Goal: Check status: Check status

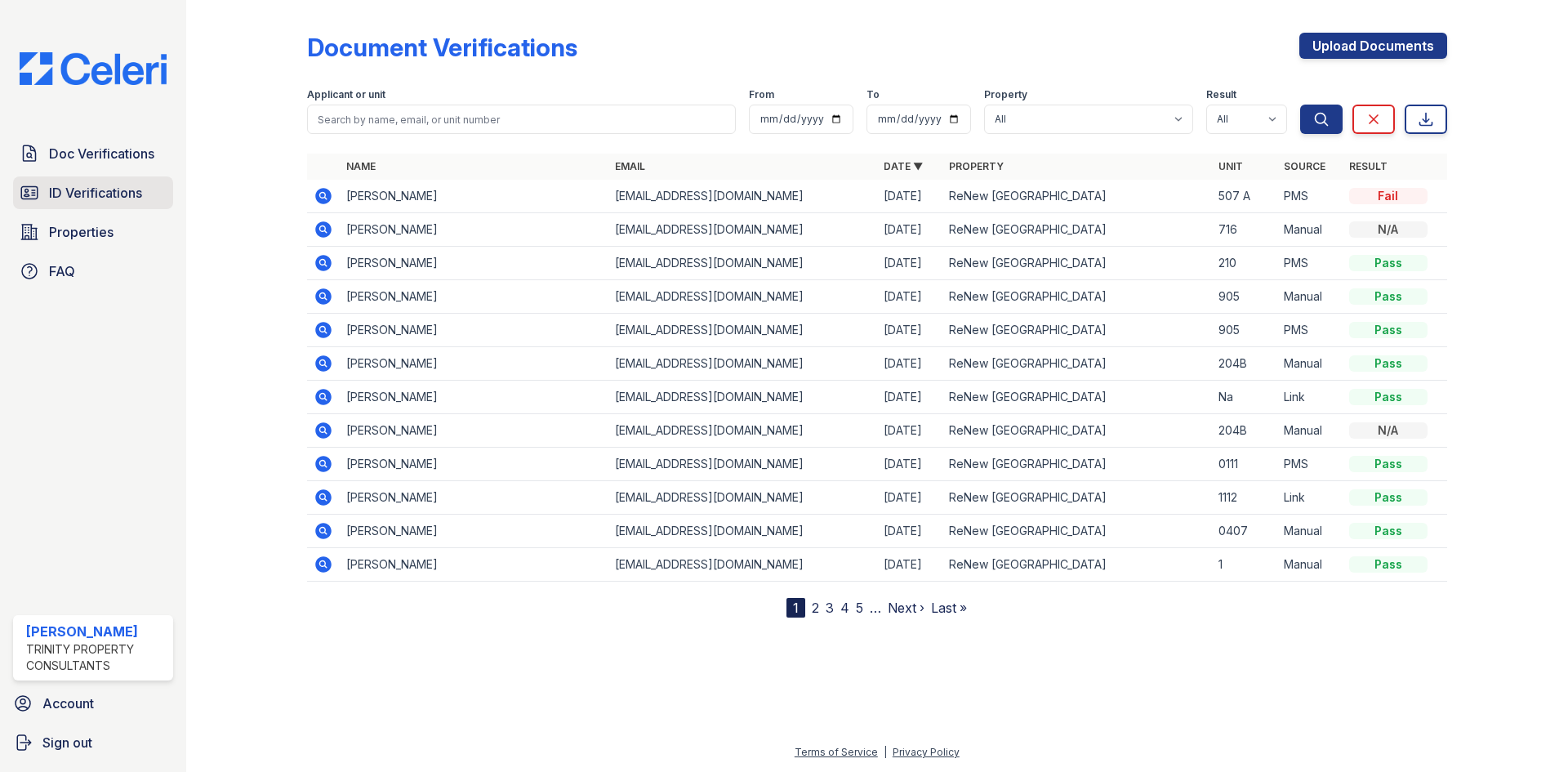
click at [109, 195] on span "ID Verifications" at bounding box center [95, 192] width 93 height 20
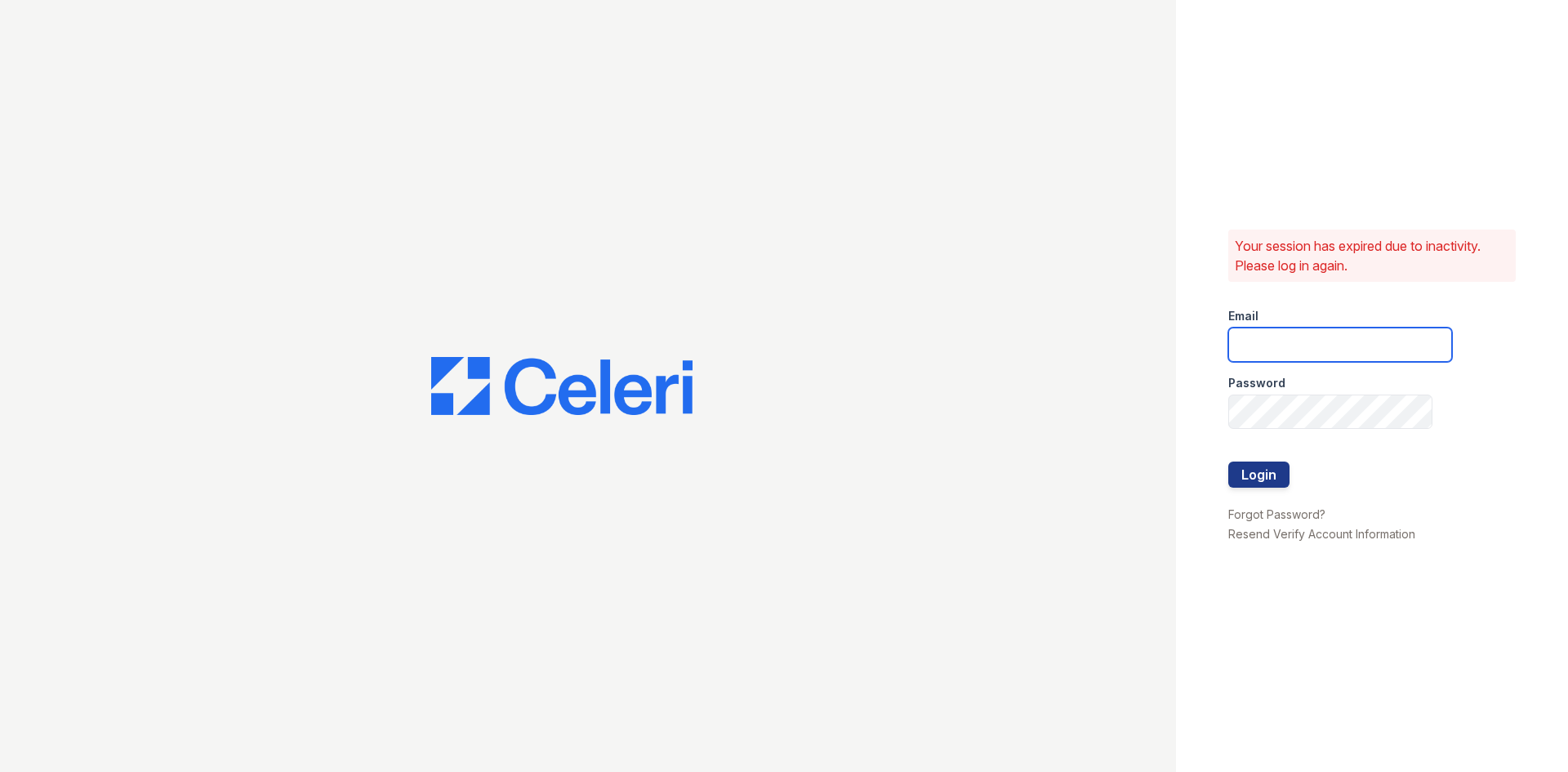
click at [1337, 350] on input "email" at bounding box center [1340, 345] width 224 height 34
type input "acarrillo@trinity-pm.com"
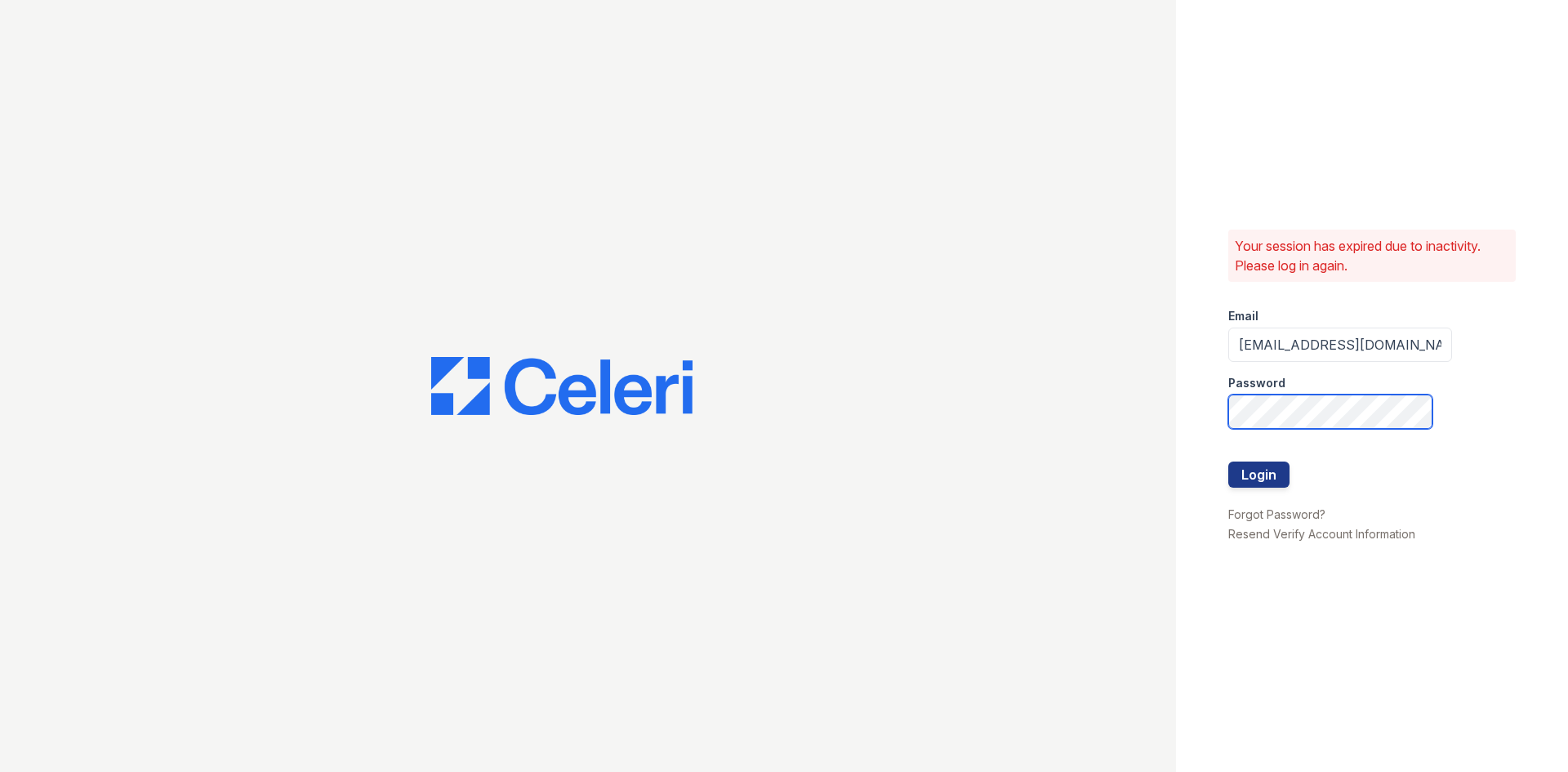
click at [1228, 462] on button "Login" at bounding box center [1259, 474] width 62 height 27
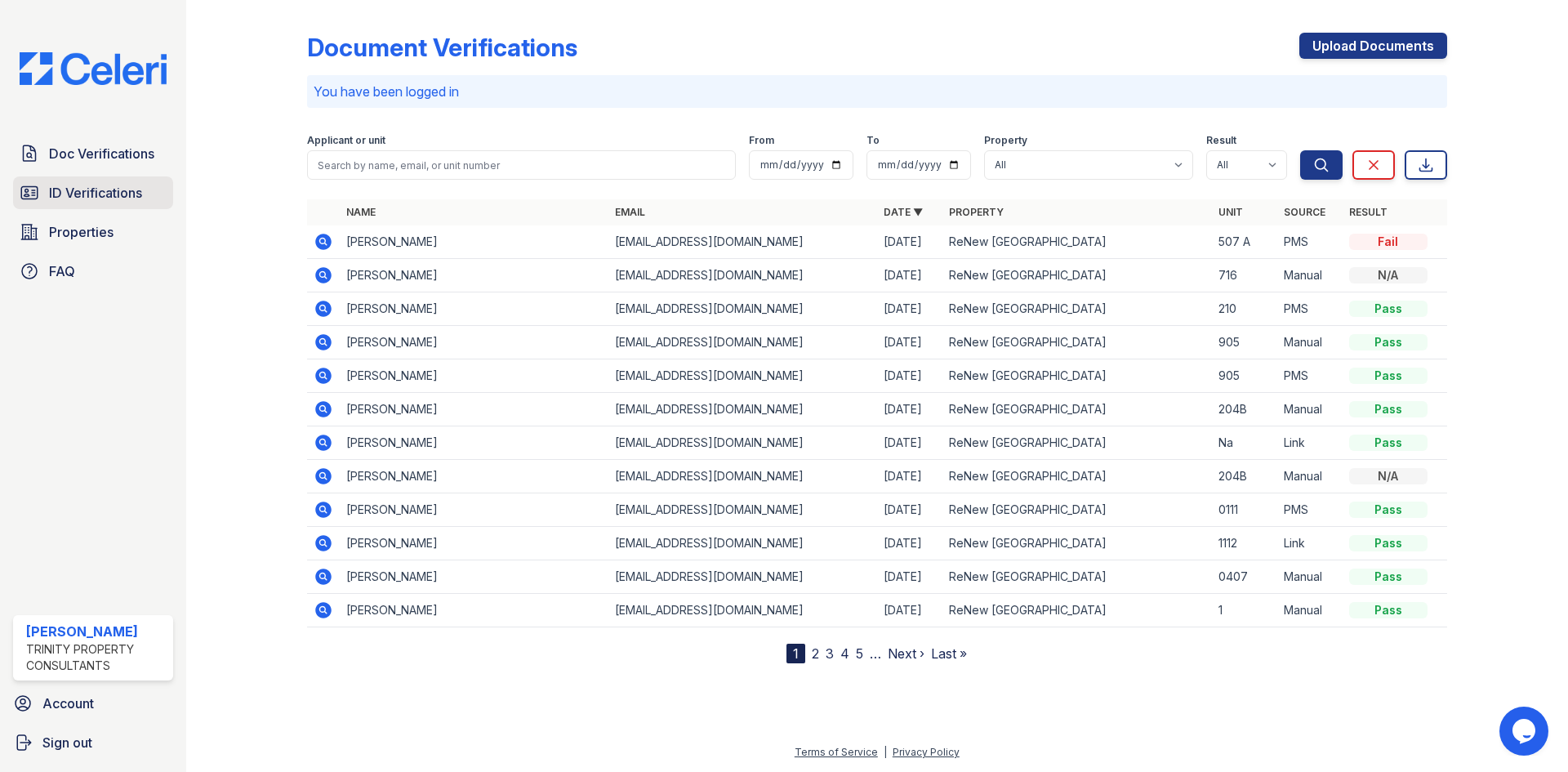
click at [82, 191] on span "ID Verifications" at bounding box center [95, 192] width 93 height 20
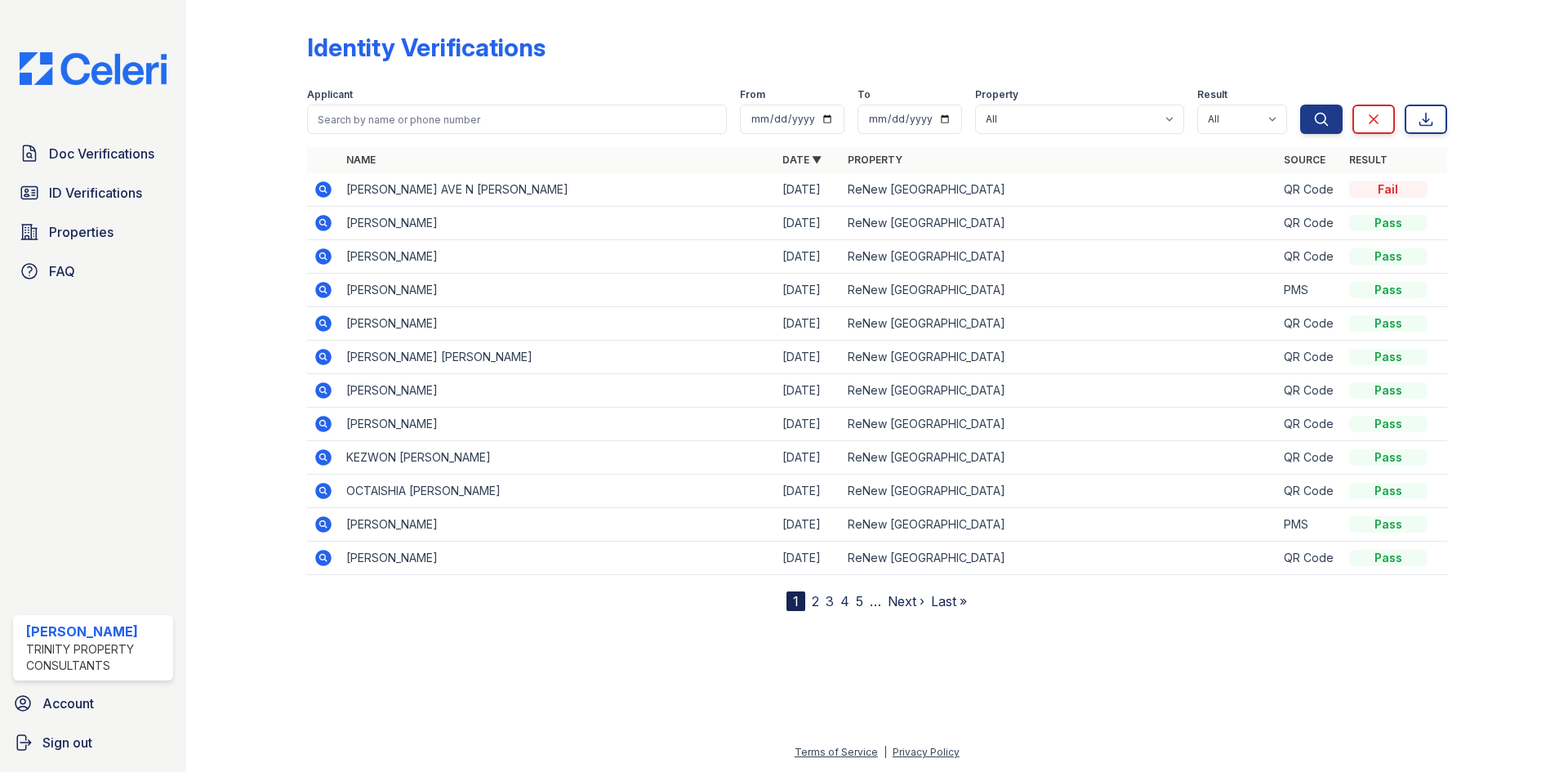
click at [322, 192] on icon at bounding box center [323, 189] width 20 height 20
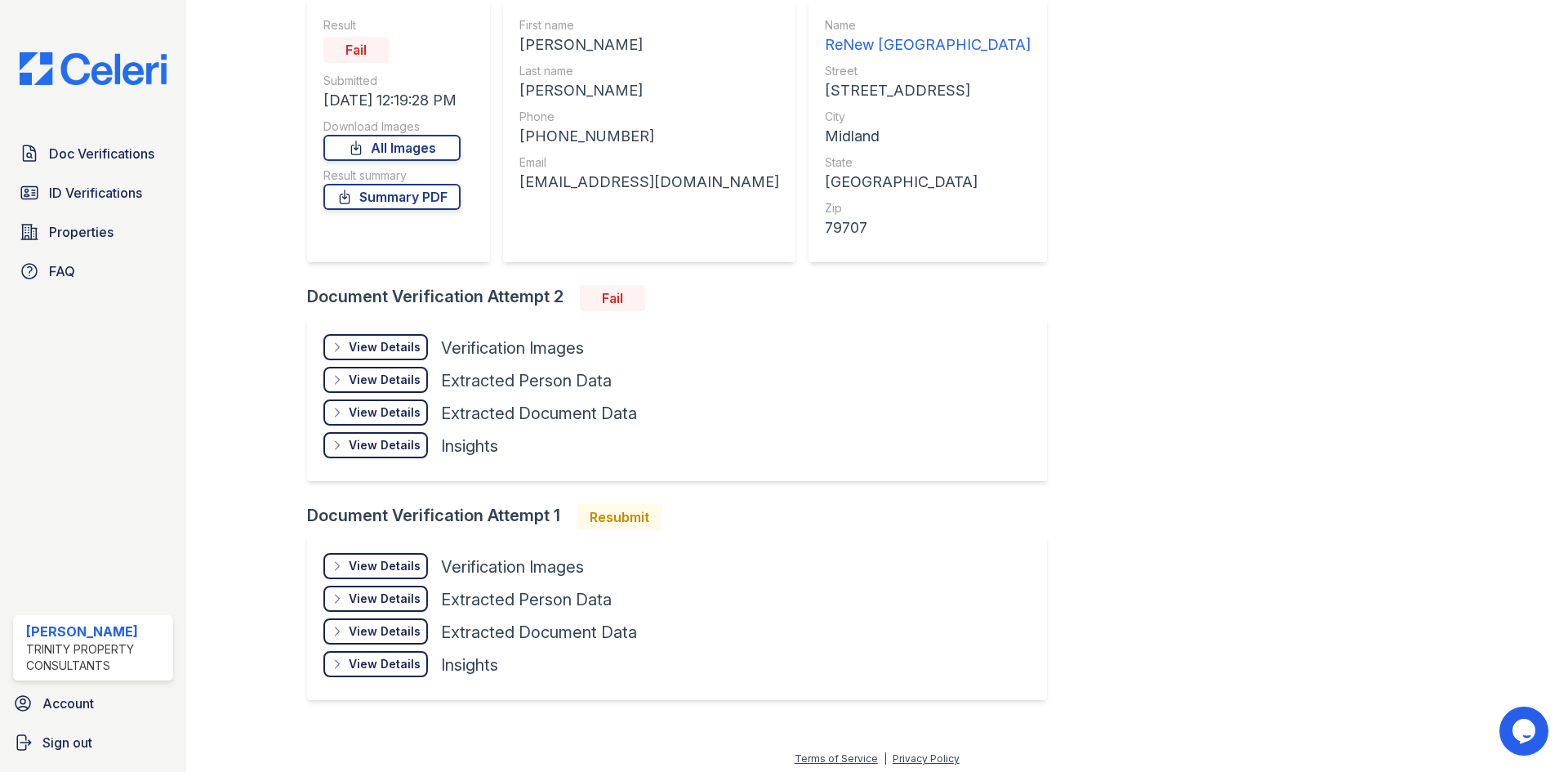
scroll to position [156, 0]
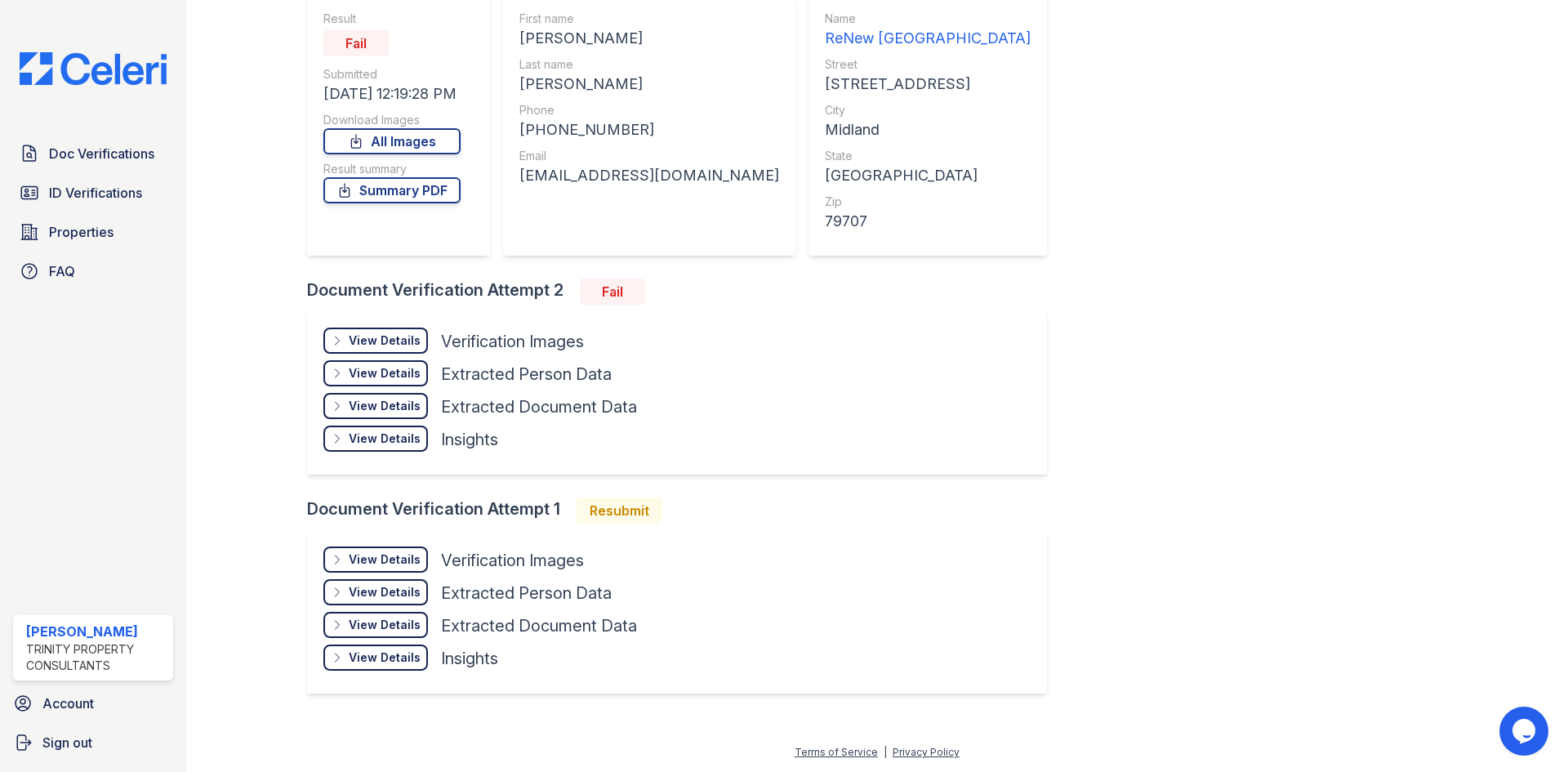
click at [377, 558] on div "View Details" at bounding box center [385, 559] width 72 height 16
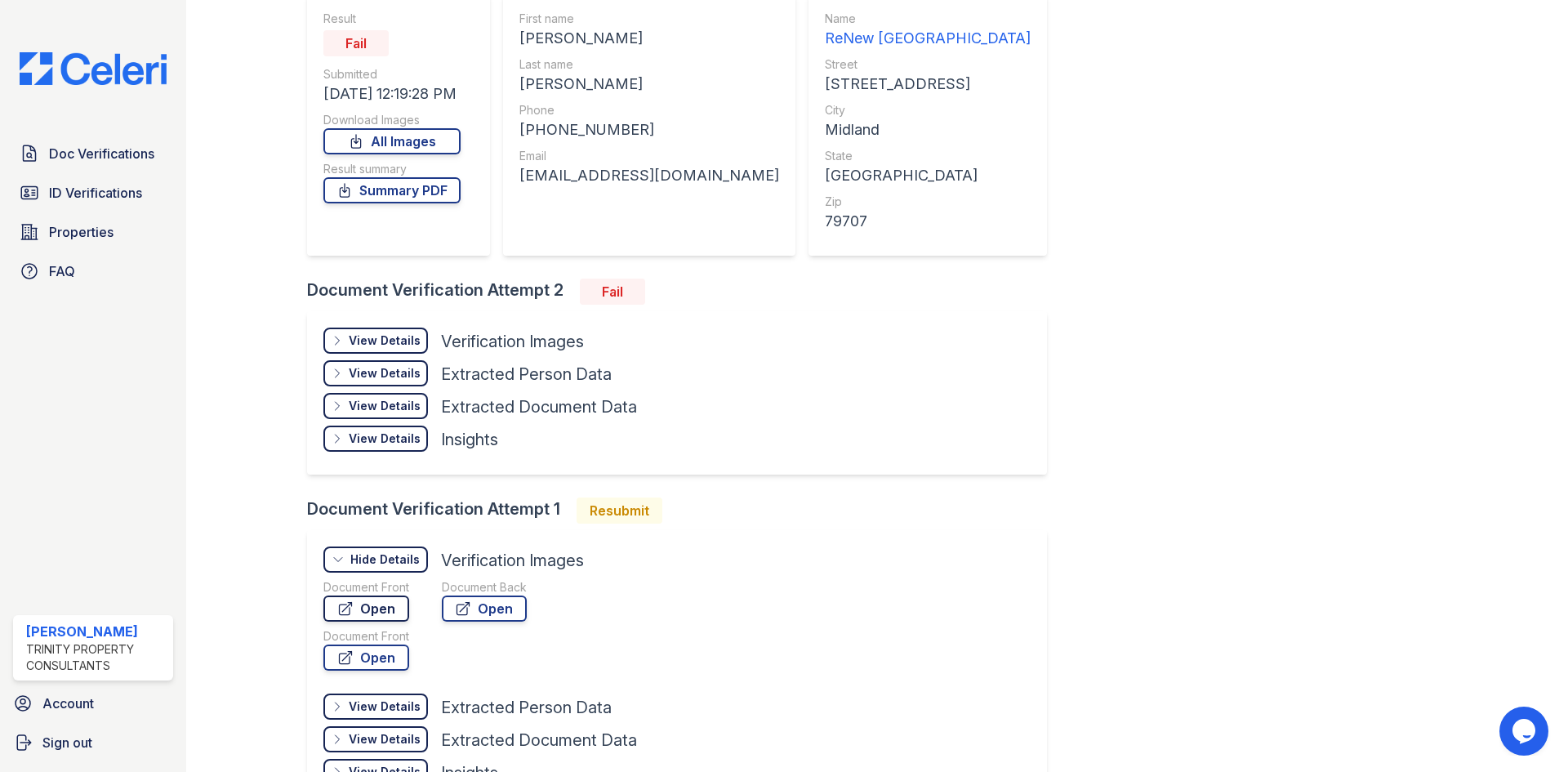
click at [370, 614] on link "Open" at bounding box center [366, 609] width 85 height 27
click at [482, 606] on link "Open" at bounding box center [484, 609] width 85 height 27
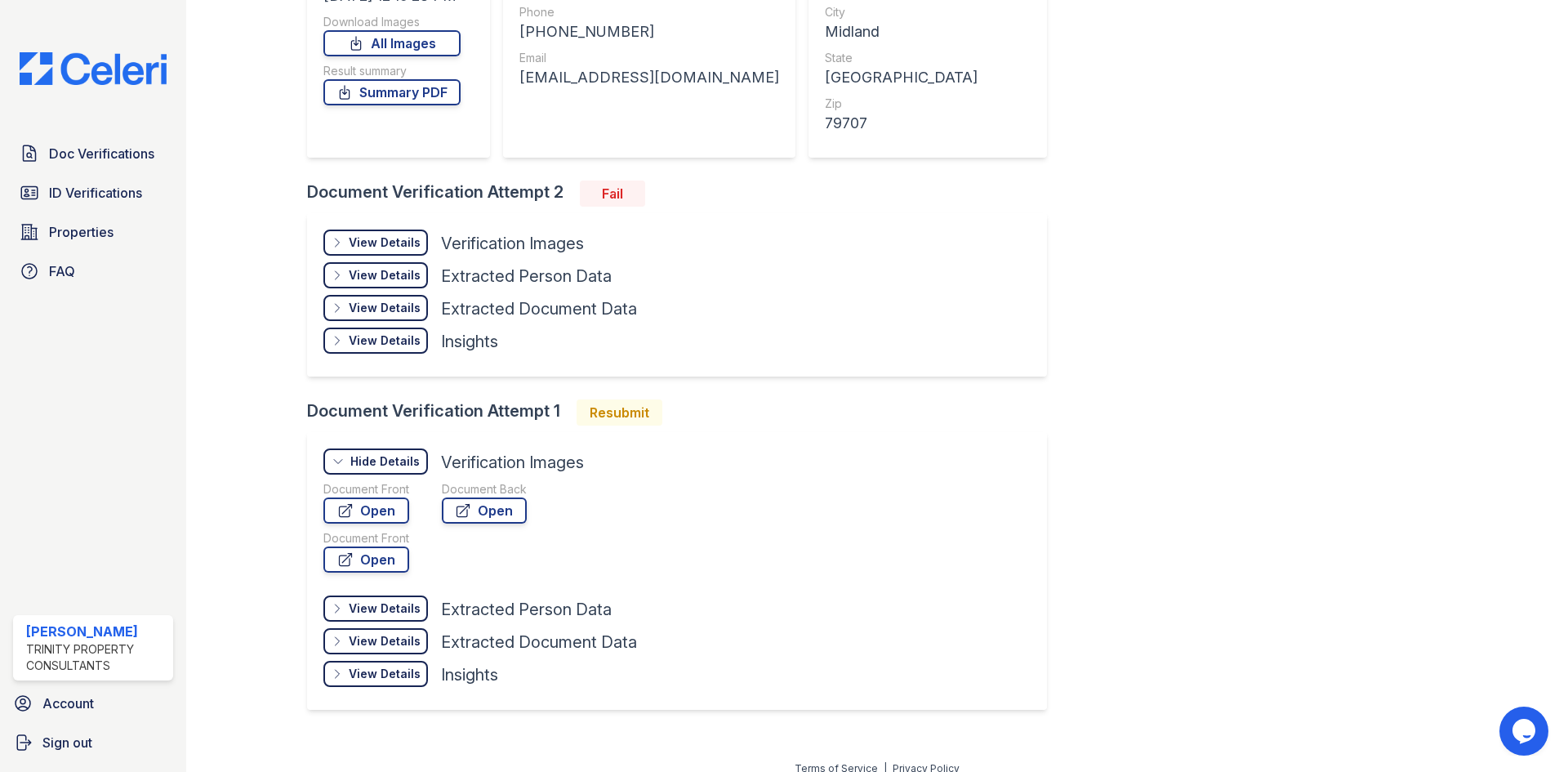
scroll to position [270, 0]
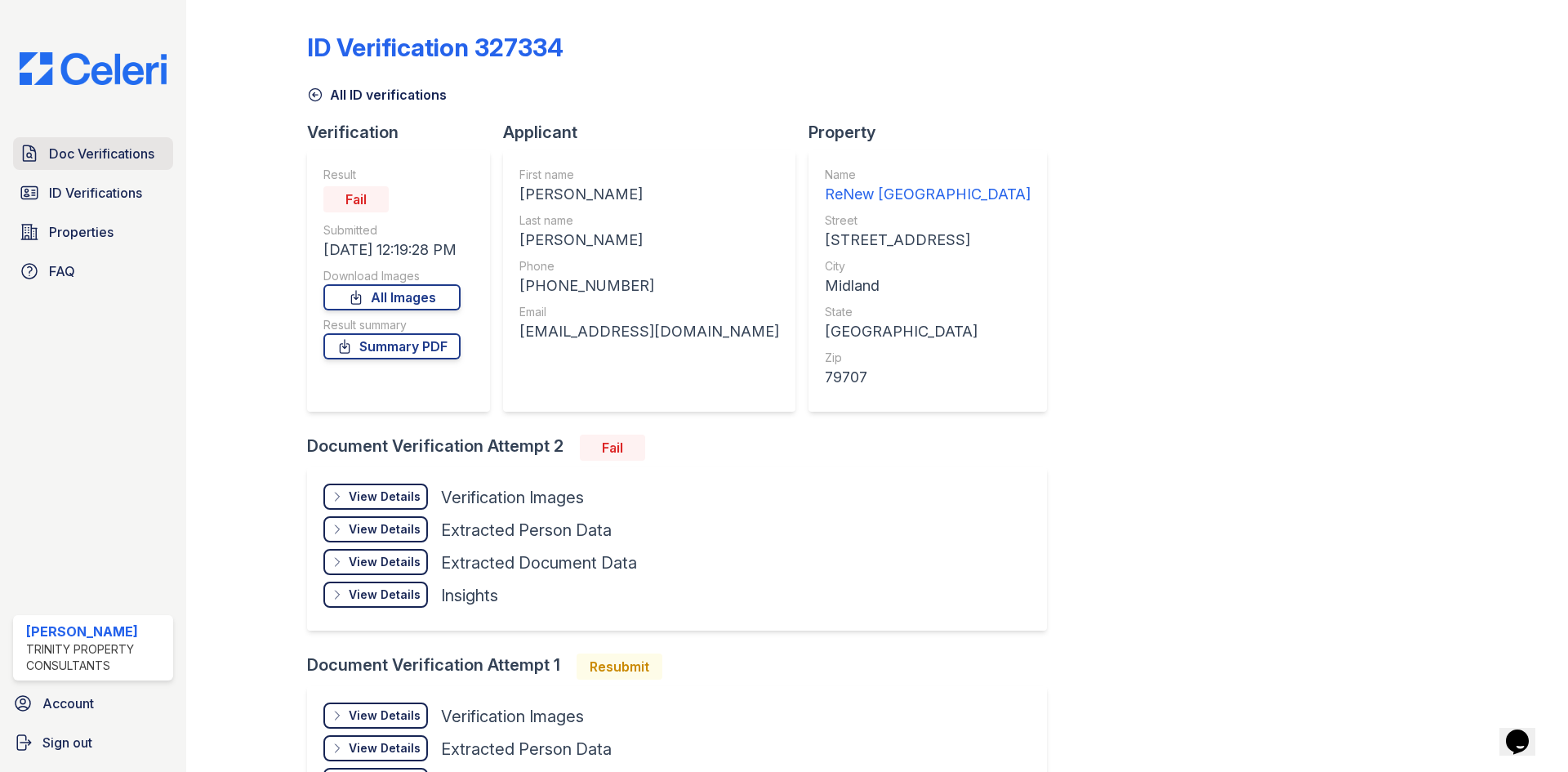
click at [110, 158] on span "Doc Verifications" at bounding box center [101, 153] width 105 height 20
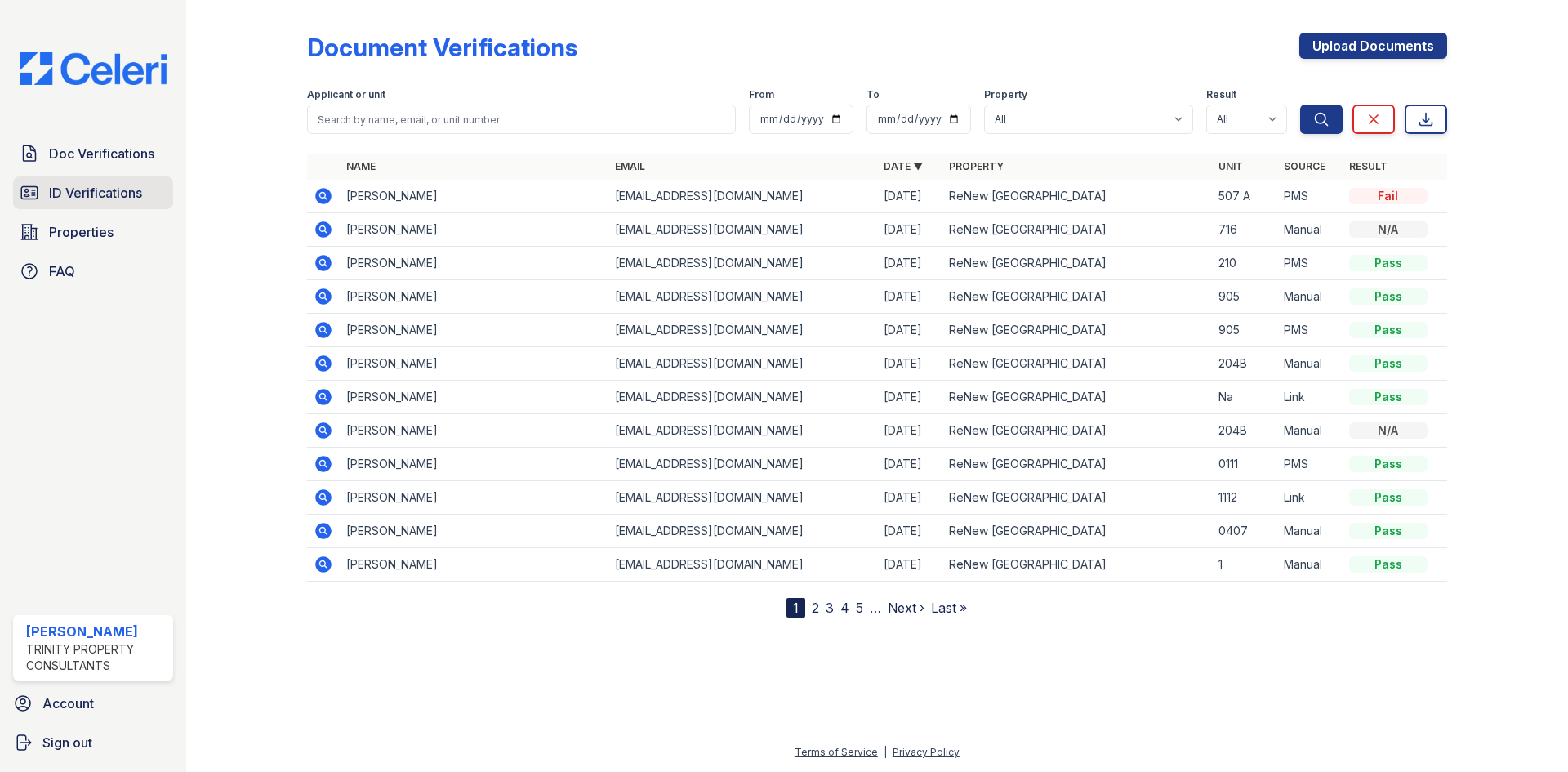
click at [106, 188] on span "ID Verifications" at bounding box center [95, 192] width 93 height 20
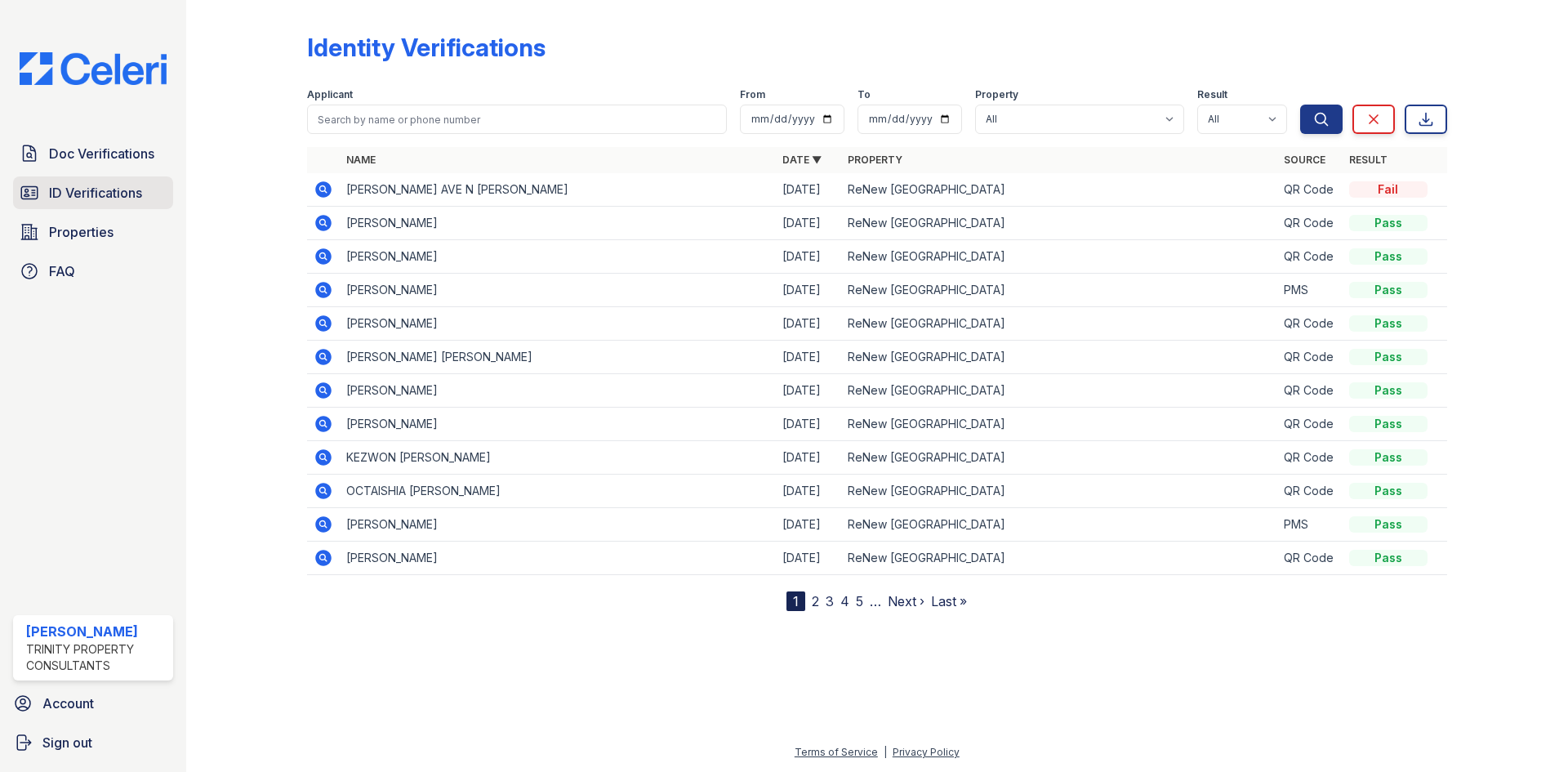
click at [122, 190] on span "ID Verifications" at bounding box center [95, 192] width 93 height 20
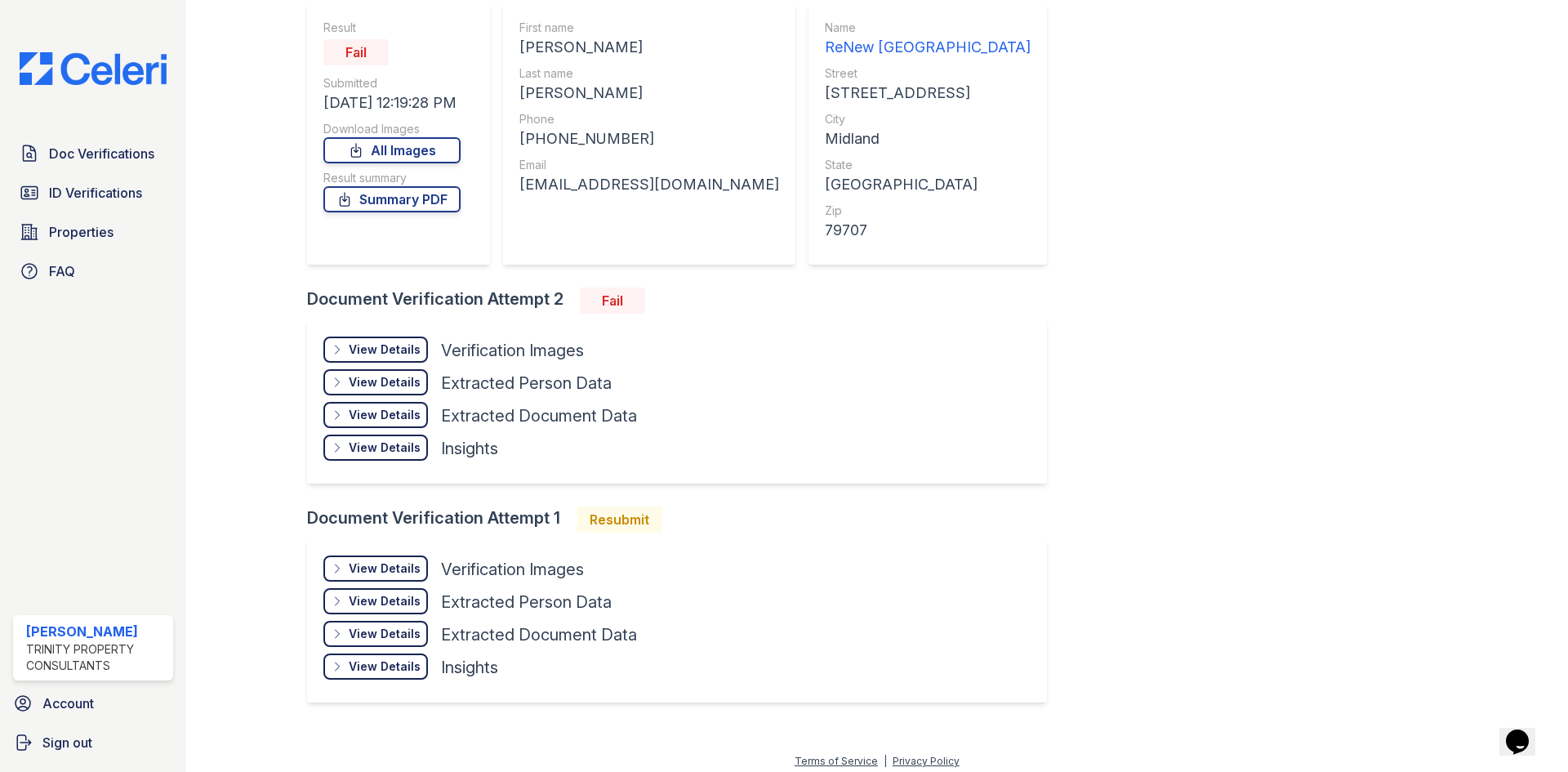
scroll to position [156, 0]
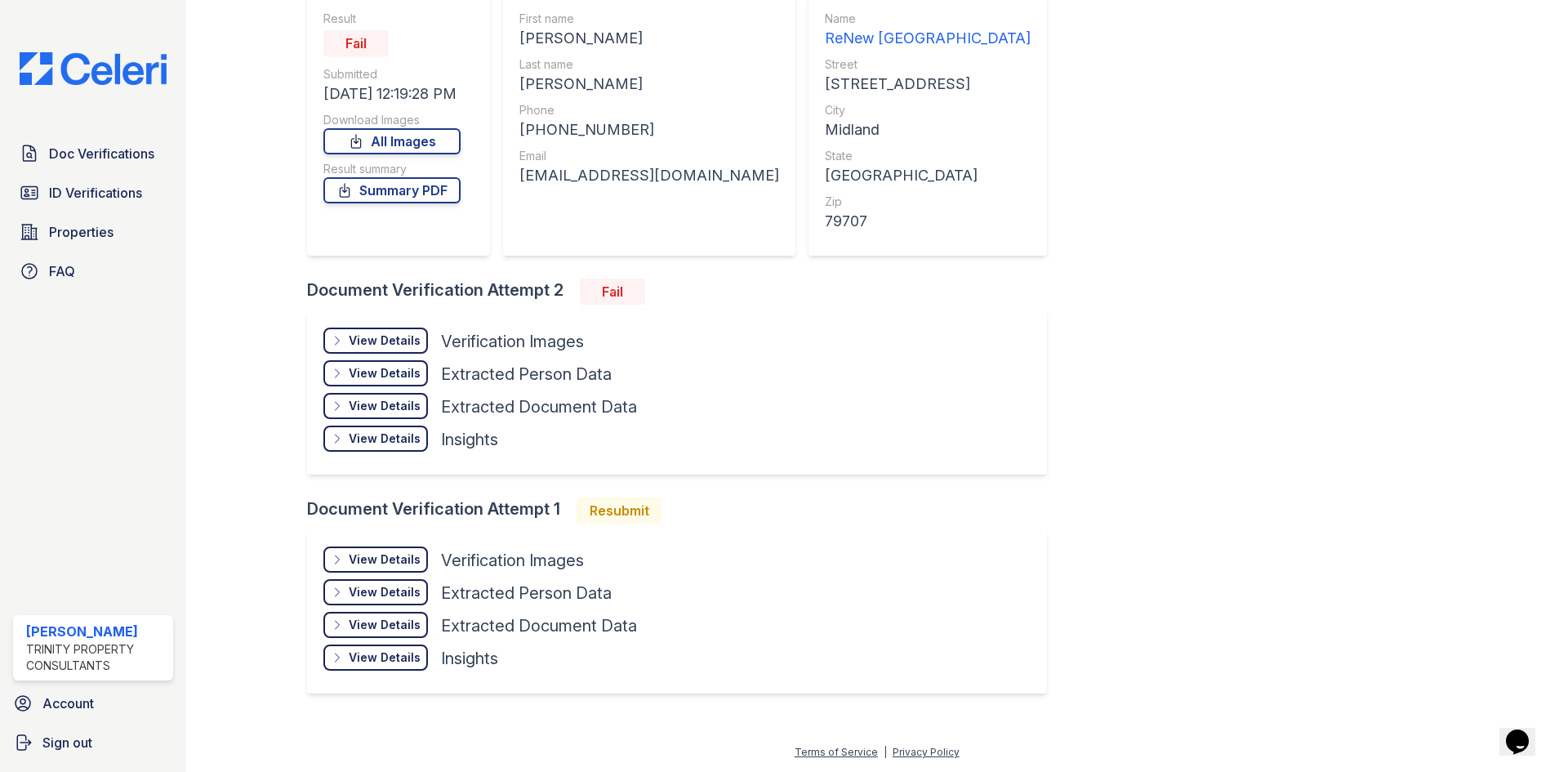
click at [382, 561] on div "View Details" at bounding box center [385, 559] width 72 height 16
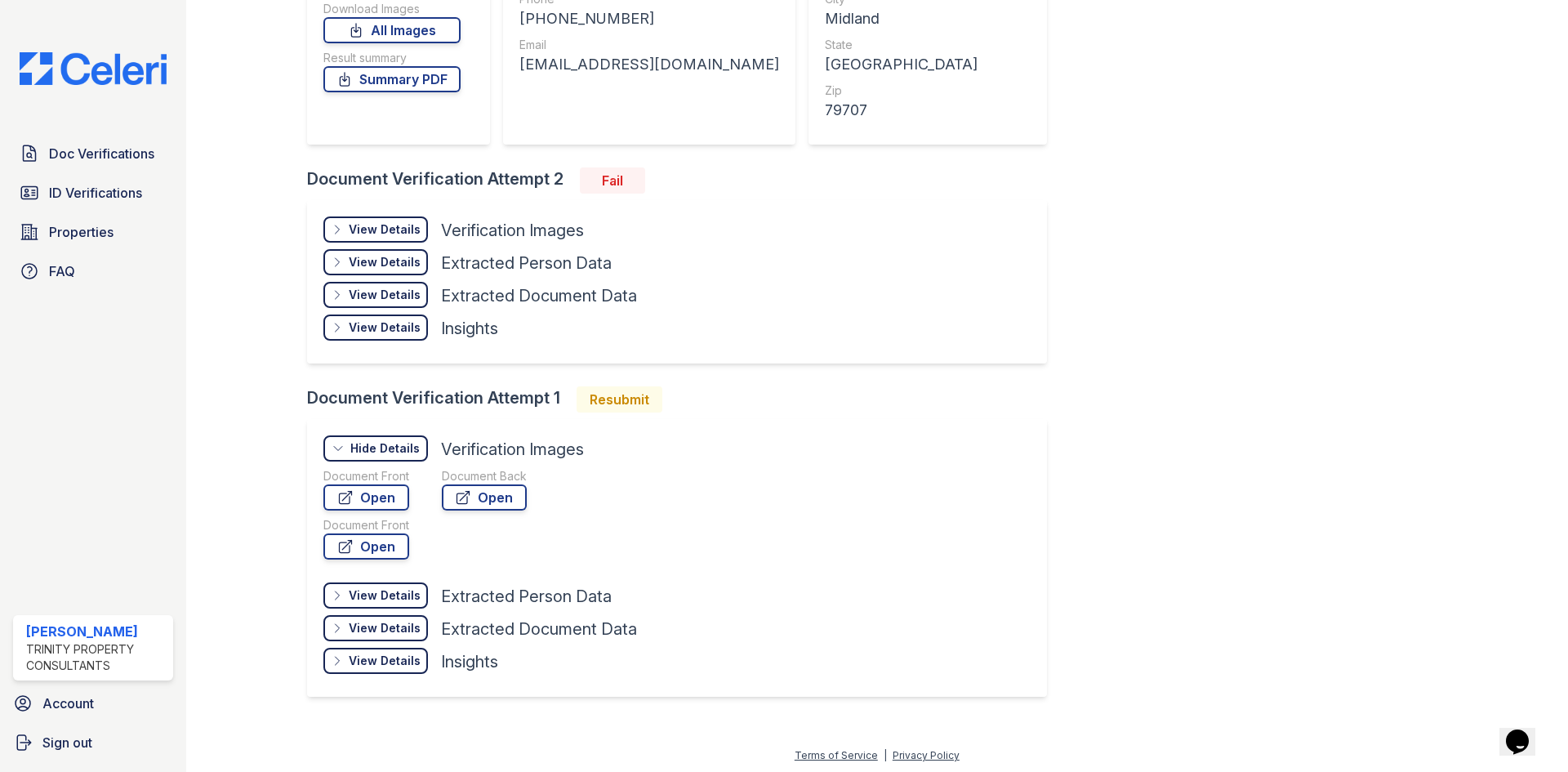
scroll to position [270, 0]
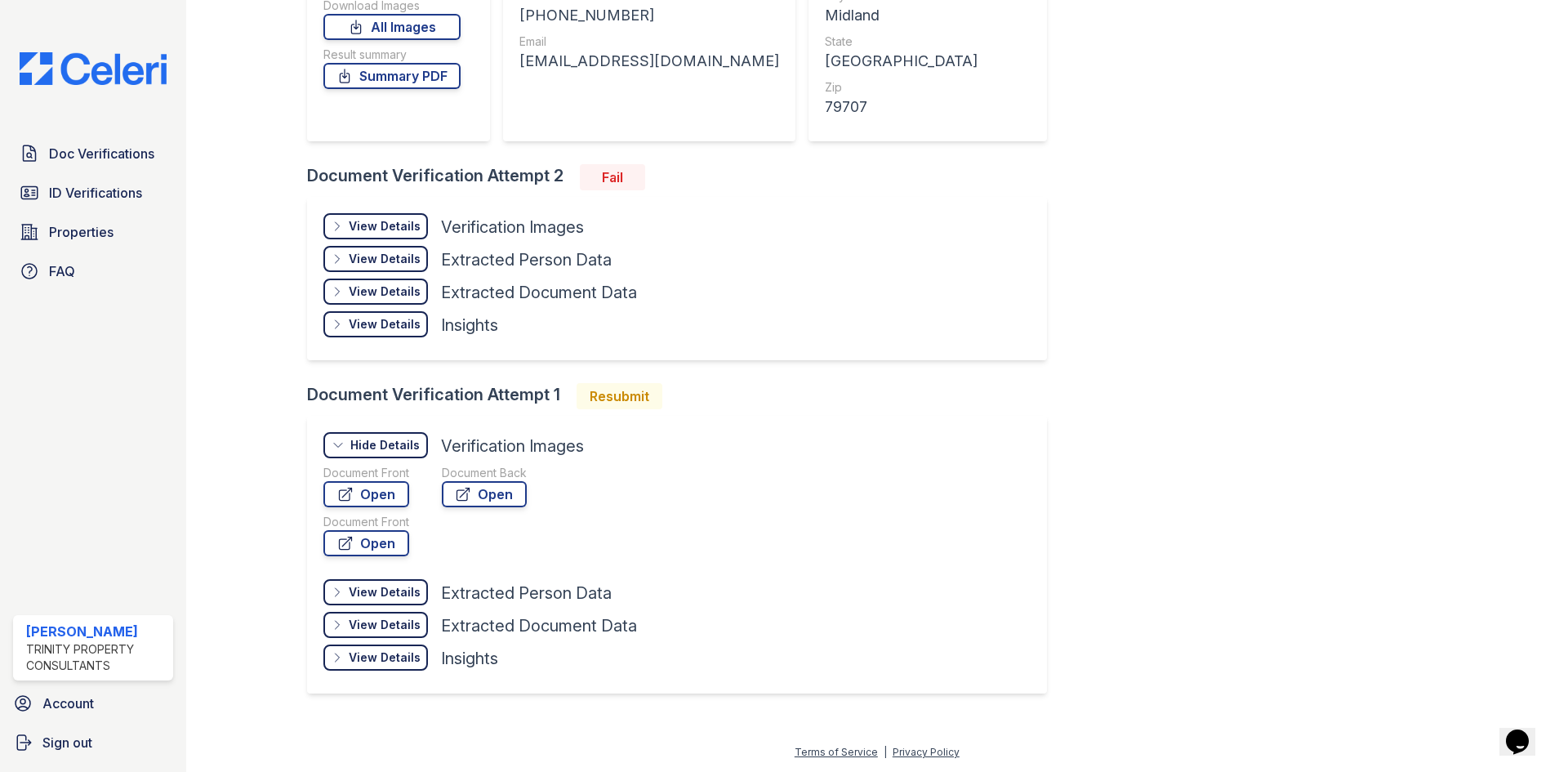
click at [351, 589] on div "View Details" at bounding box center [385, 592] width 72 height 16
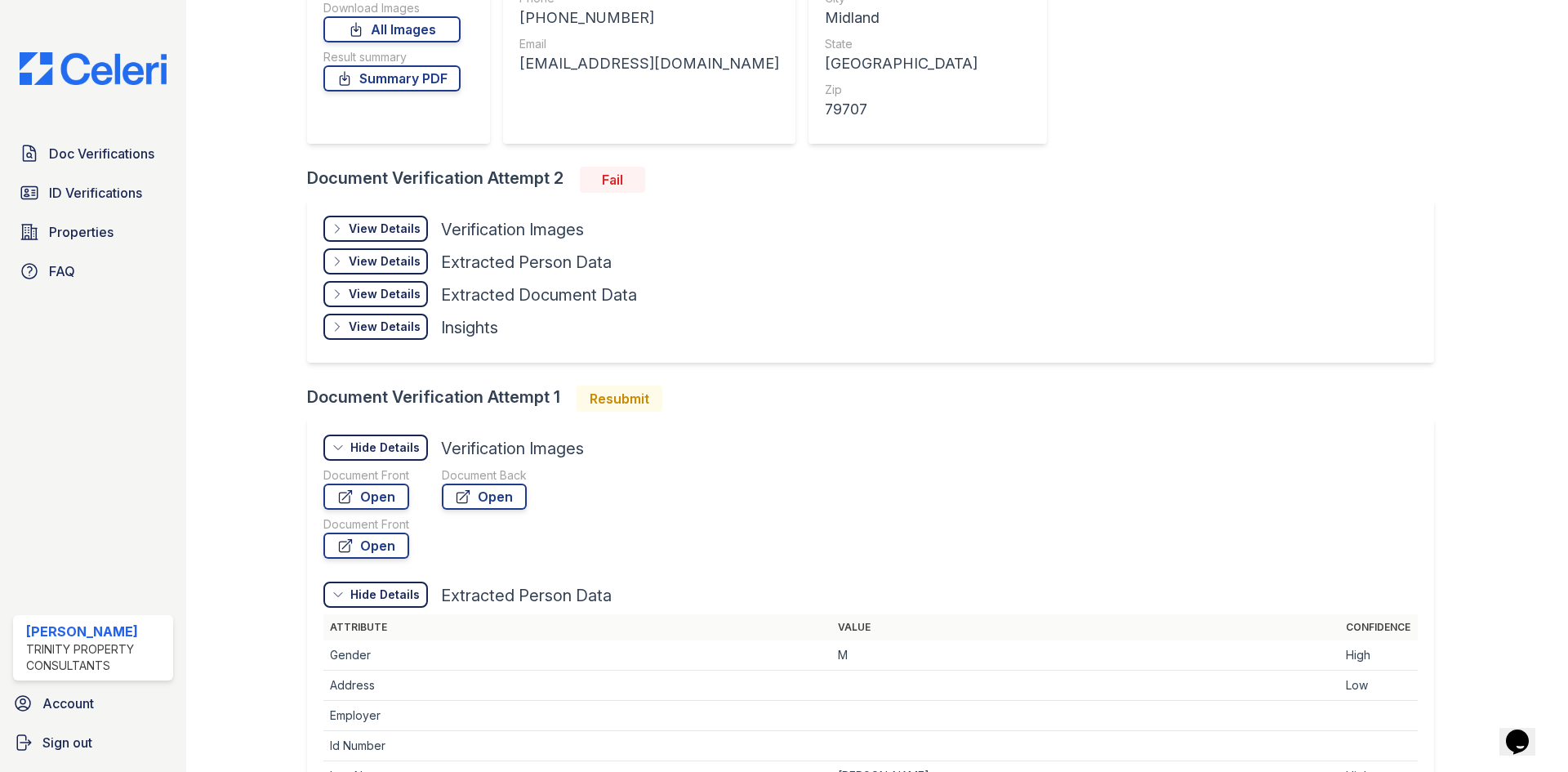
scroll to position [267, 0]
click at [373, 495] on link "Open" at bounding box center [366, 498] width 85 height 27
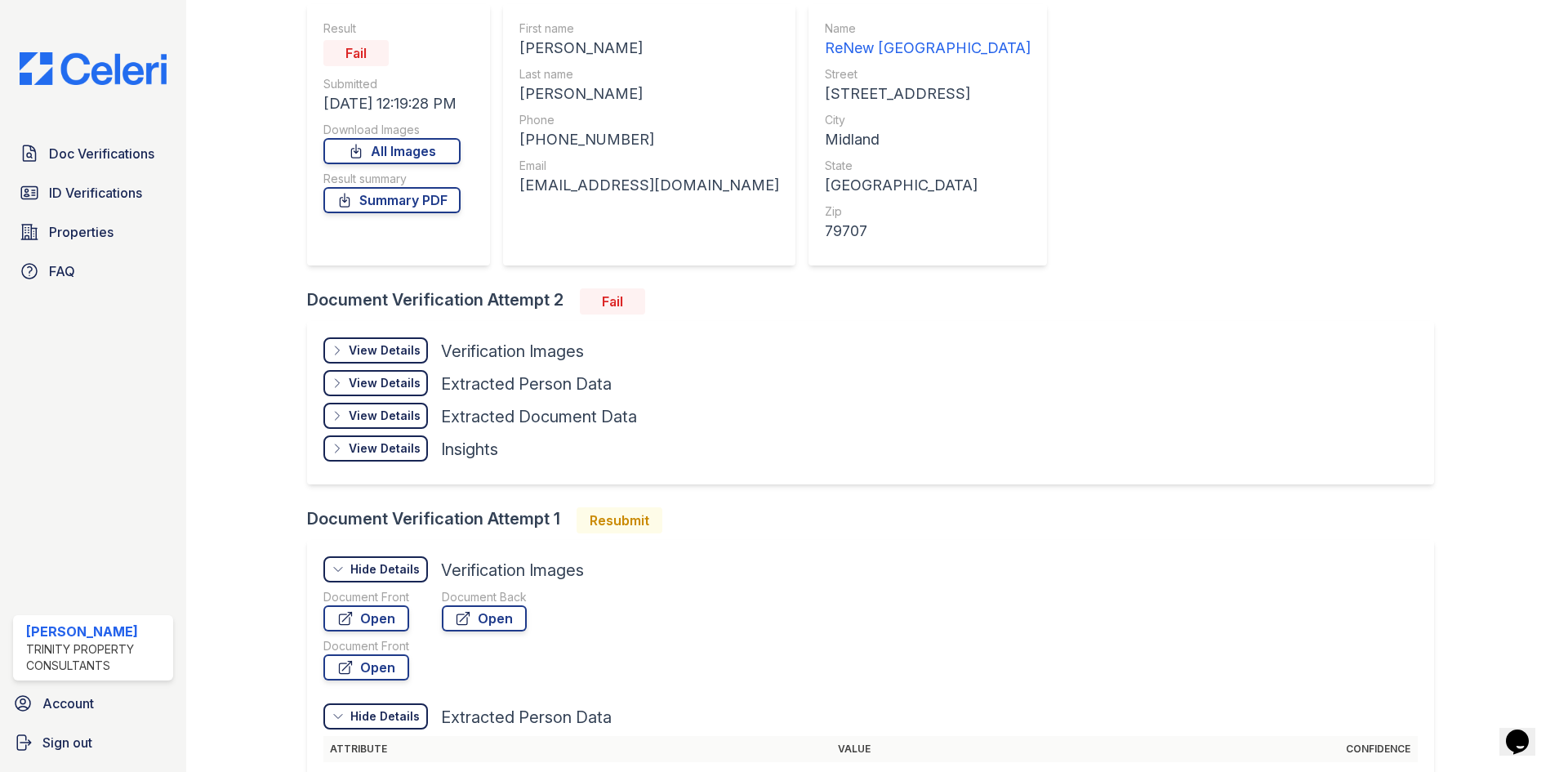
scroll to position [0, 0]
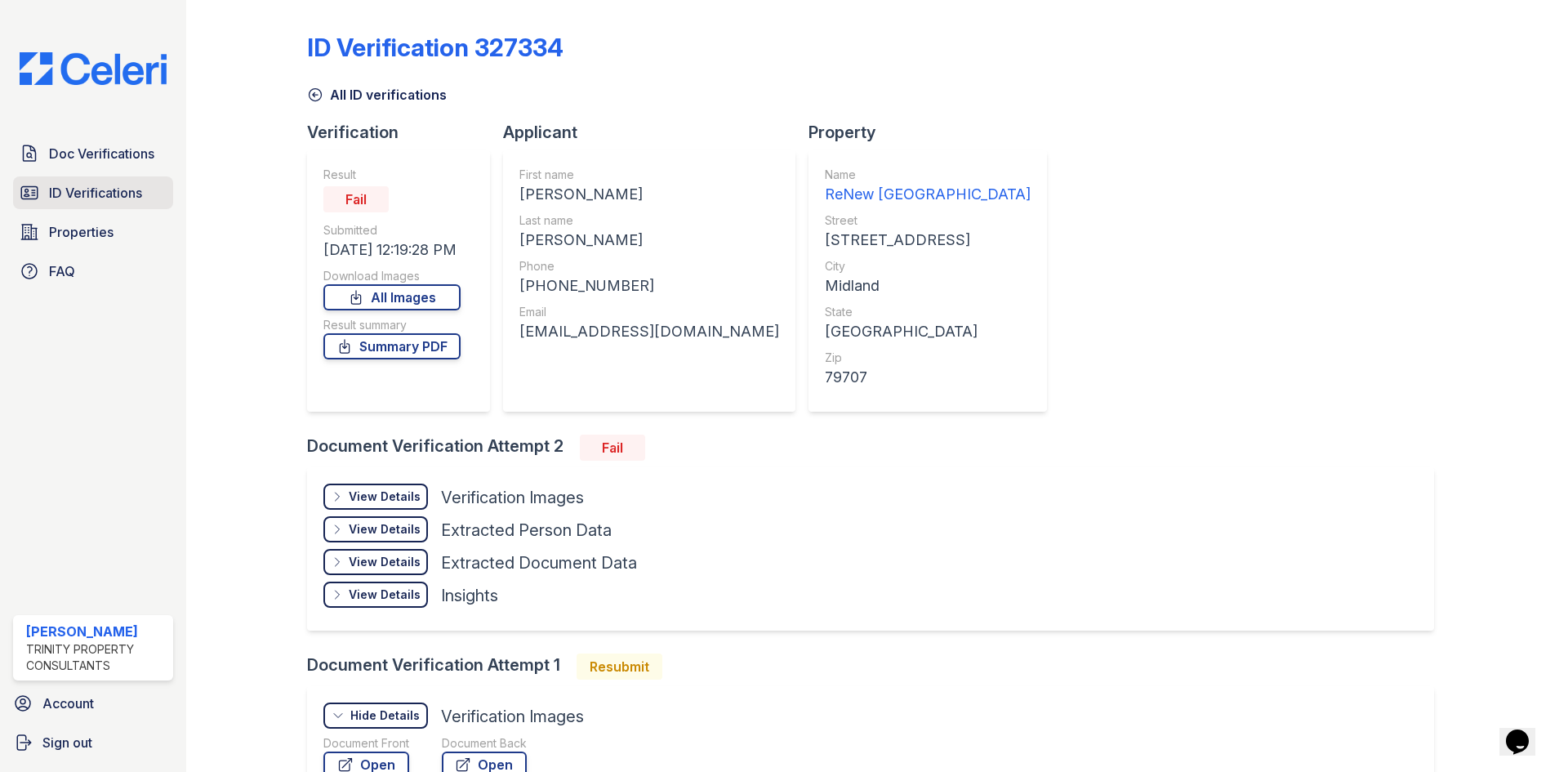
click at [106, 192] on span "ID Verifications" at bounding box center [95, 192] width 93 height 20
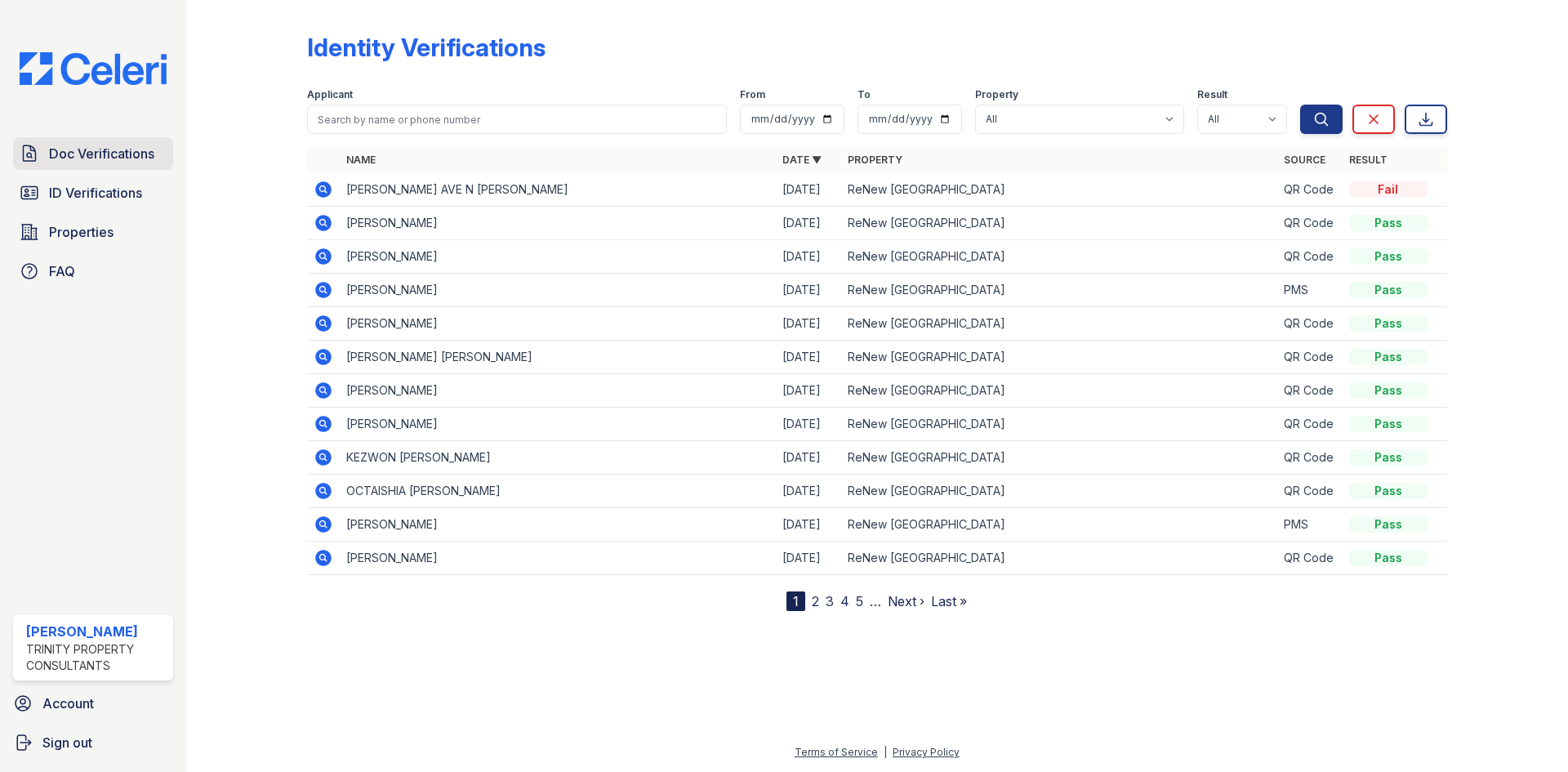
click at [117, 142] on link "Doc Verifications" at bounding box center [92, 154] width 160 height 32
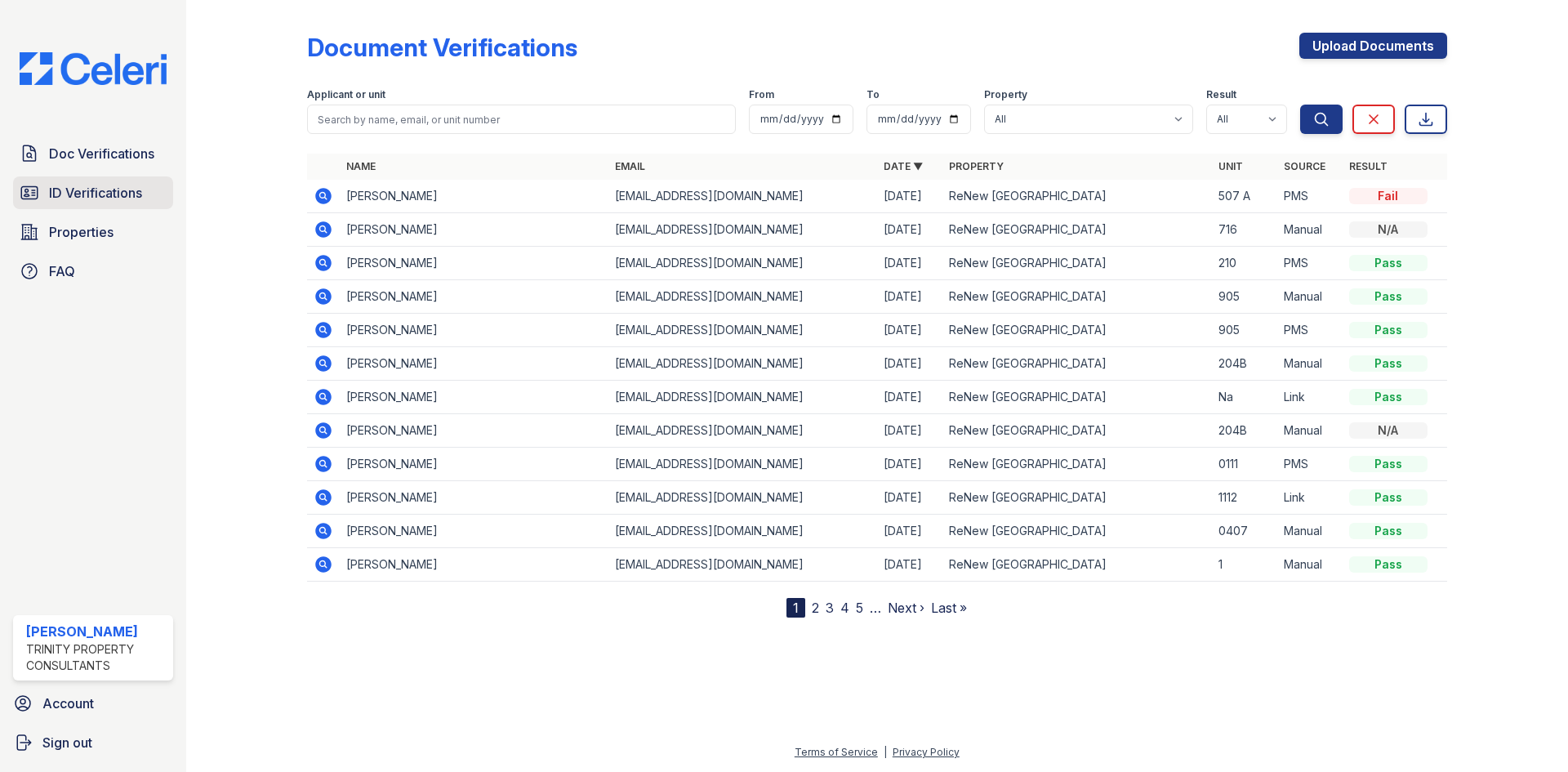
click at [93, 197] on span "ID Verifications" at bounding box center [95, 192] width 93 height 20
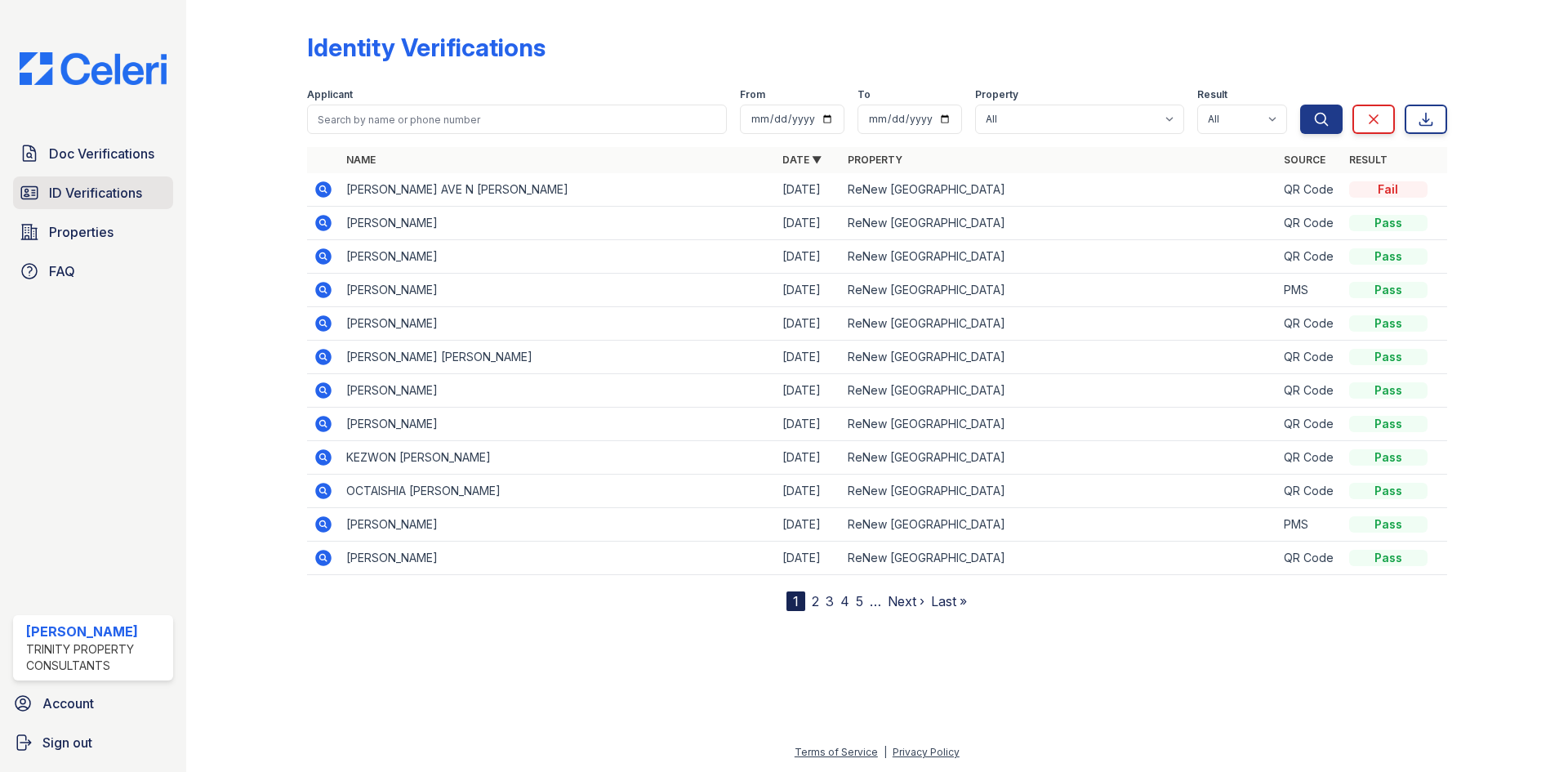
click at [105, 198] on span "ID Verifications" at bounding box center [95, 192] width 93 height 20
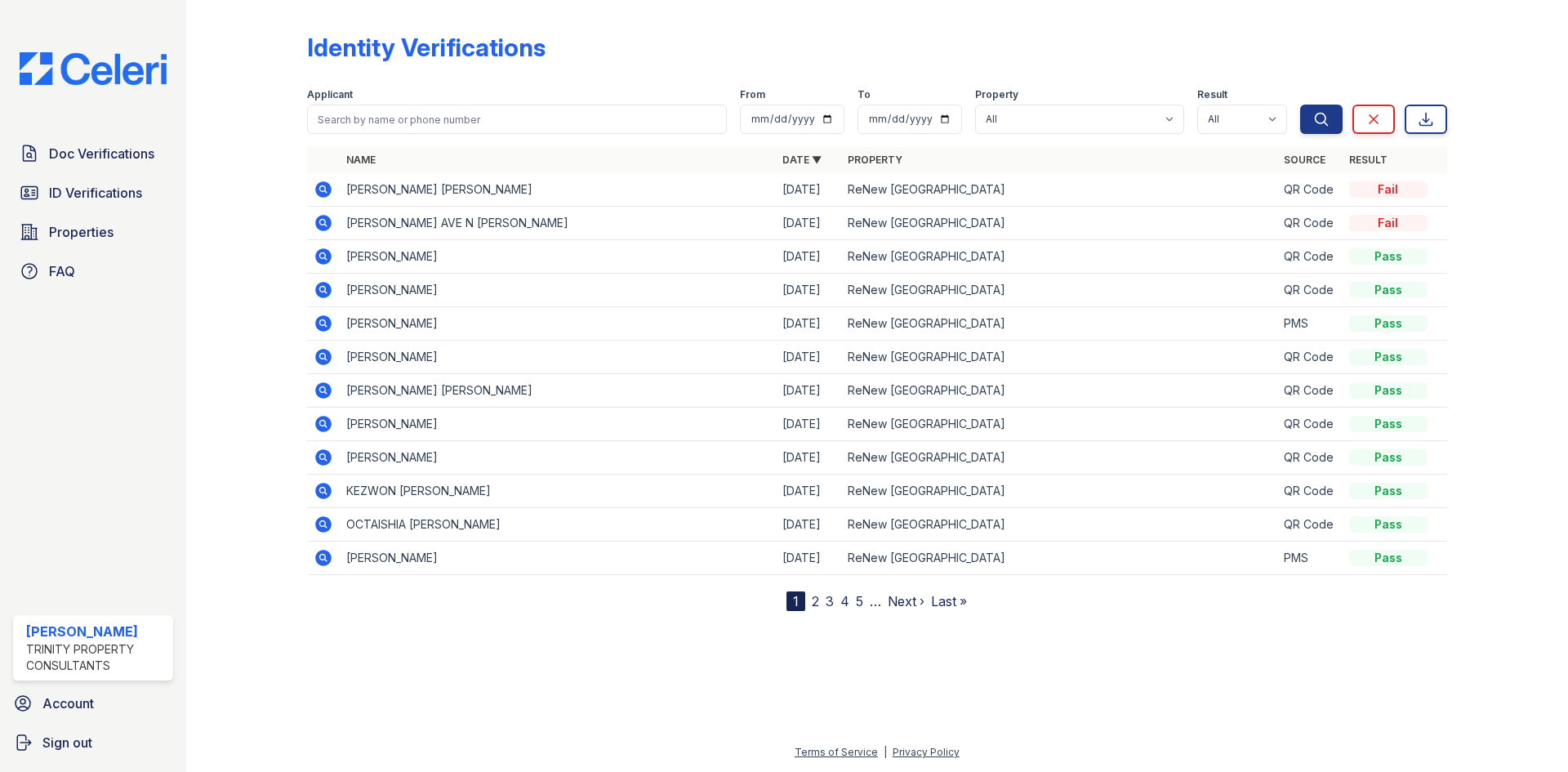
click at [322, 192] on icon at bounding box center [323, 189] width 20 height 20
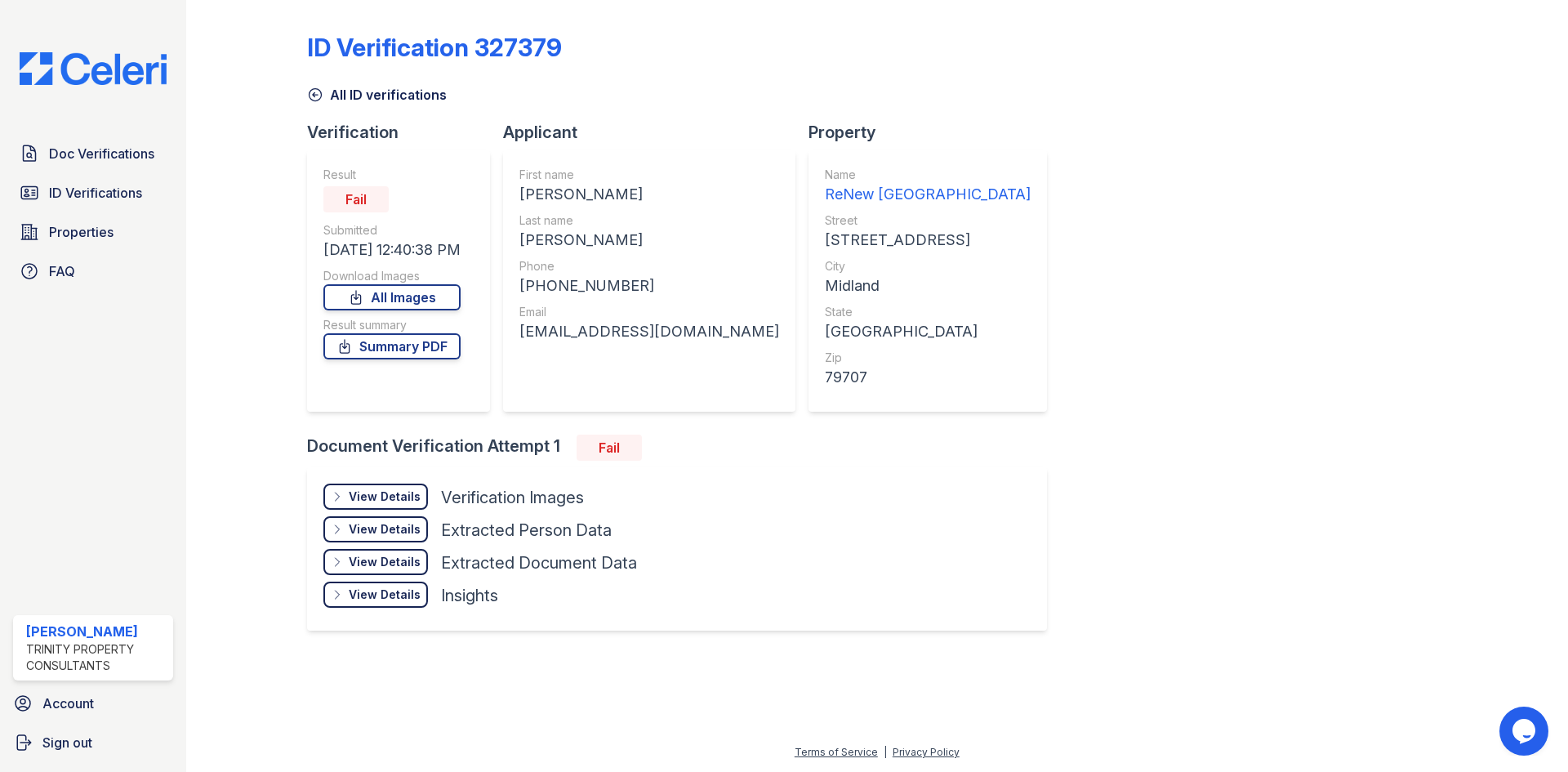
click at [377, 497] on div "View Details" at bounding box center [385, 496] width 72 height 16
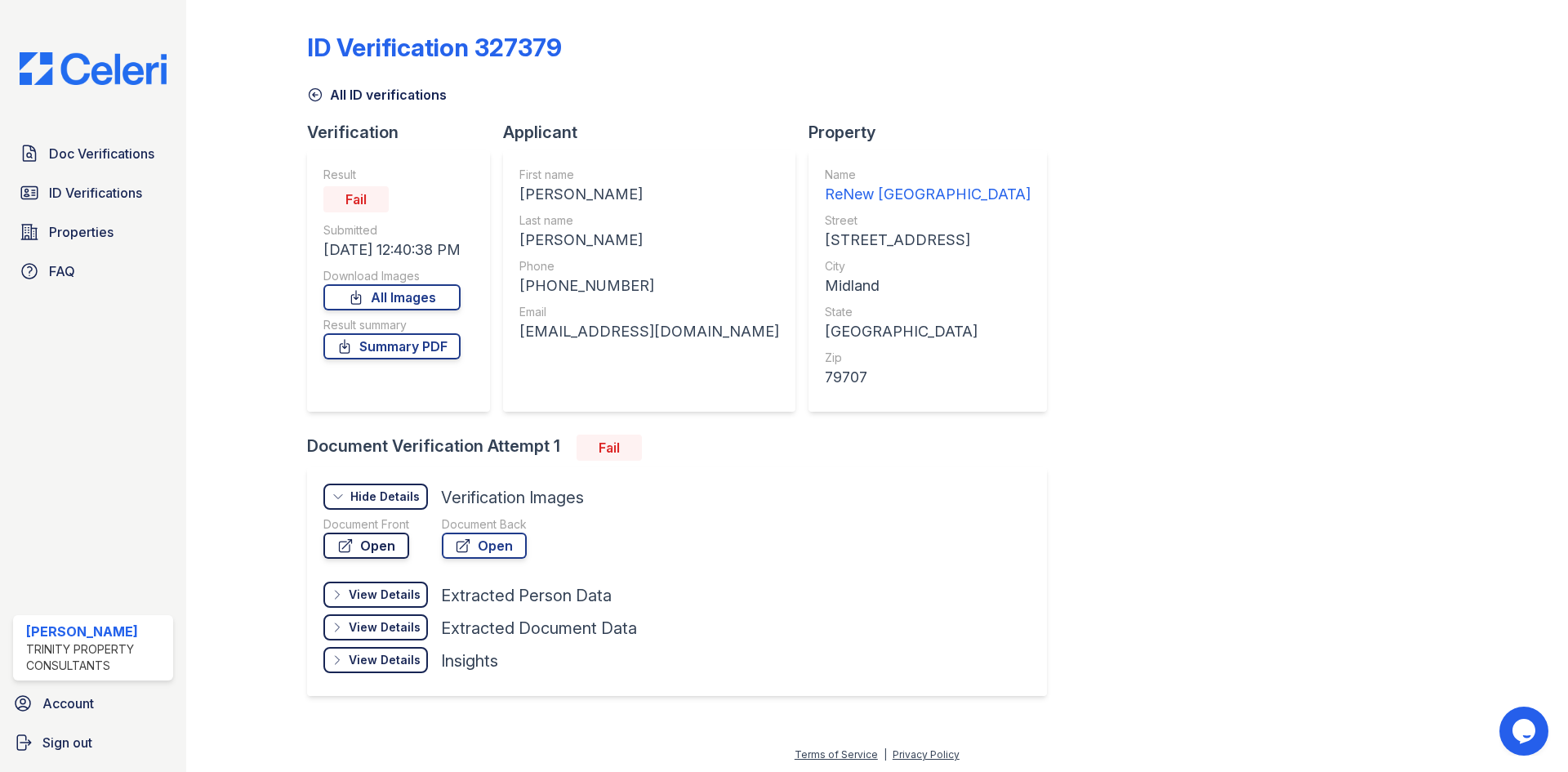
click at [380, 547] on link "Open" at bounding box center [366, 545] width 85 height 27
click at [478, 548] on link "Open" at bounding box center [484, 545] width 85 height 27
click at [126, 187] on span "ID Verifications" at bounding box center [95, 192] width 93 height 20
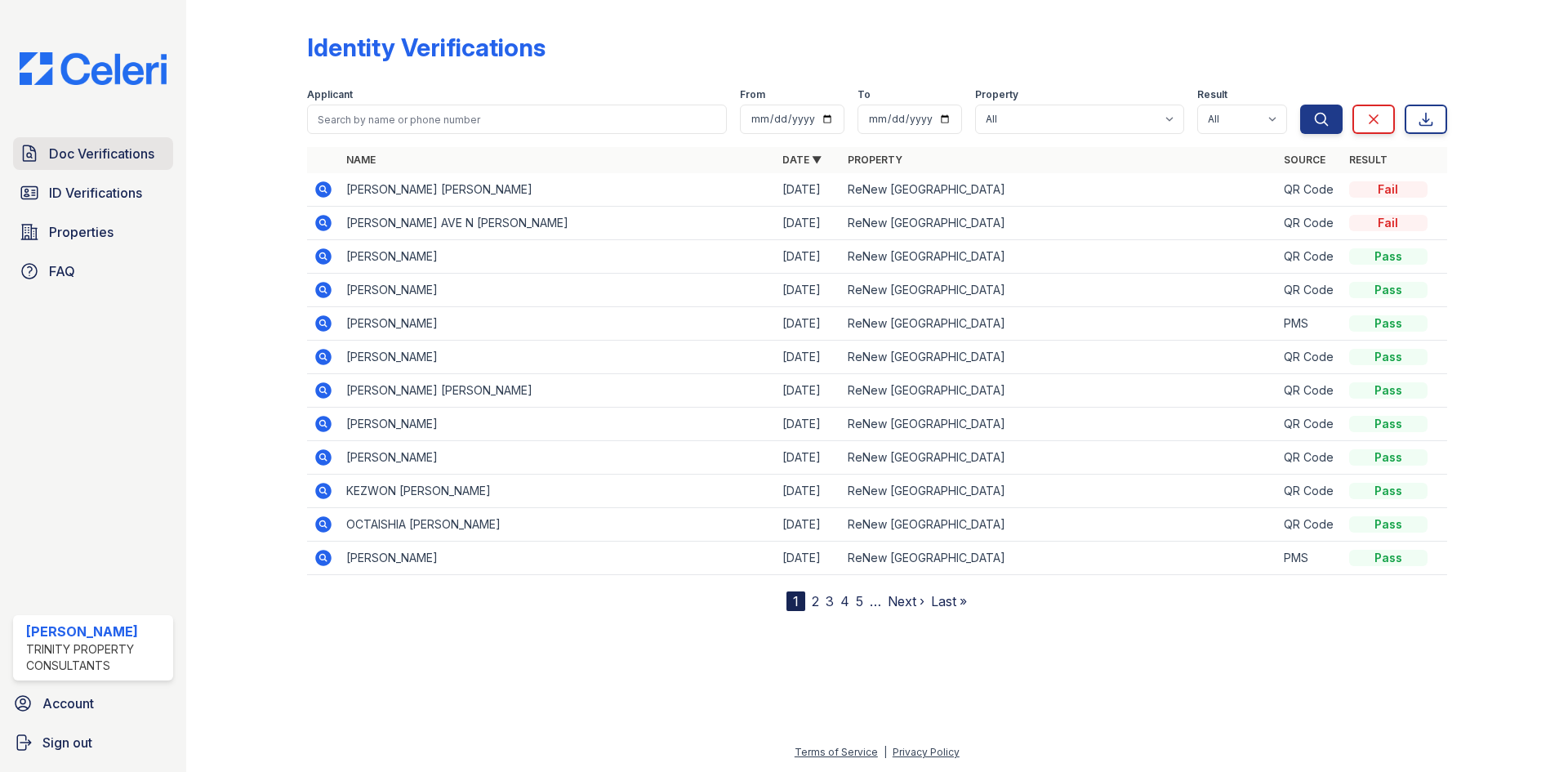
click at [89, 144] on span "Doc Verifications" at bounding box center [101, 153] width 105 height 20
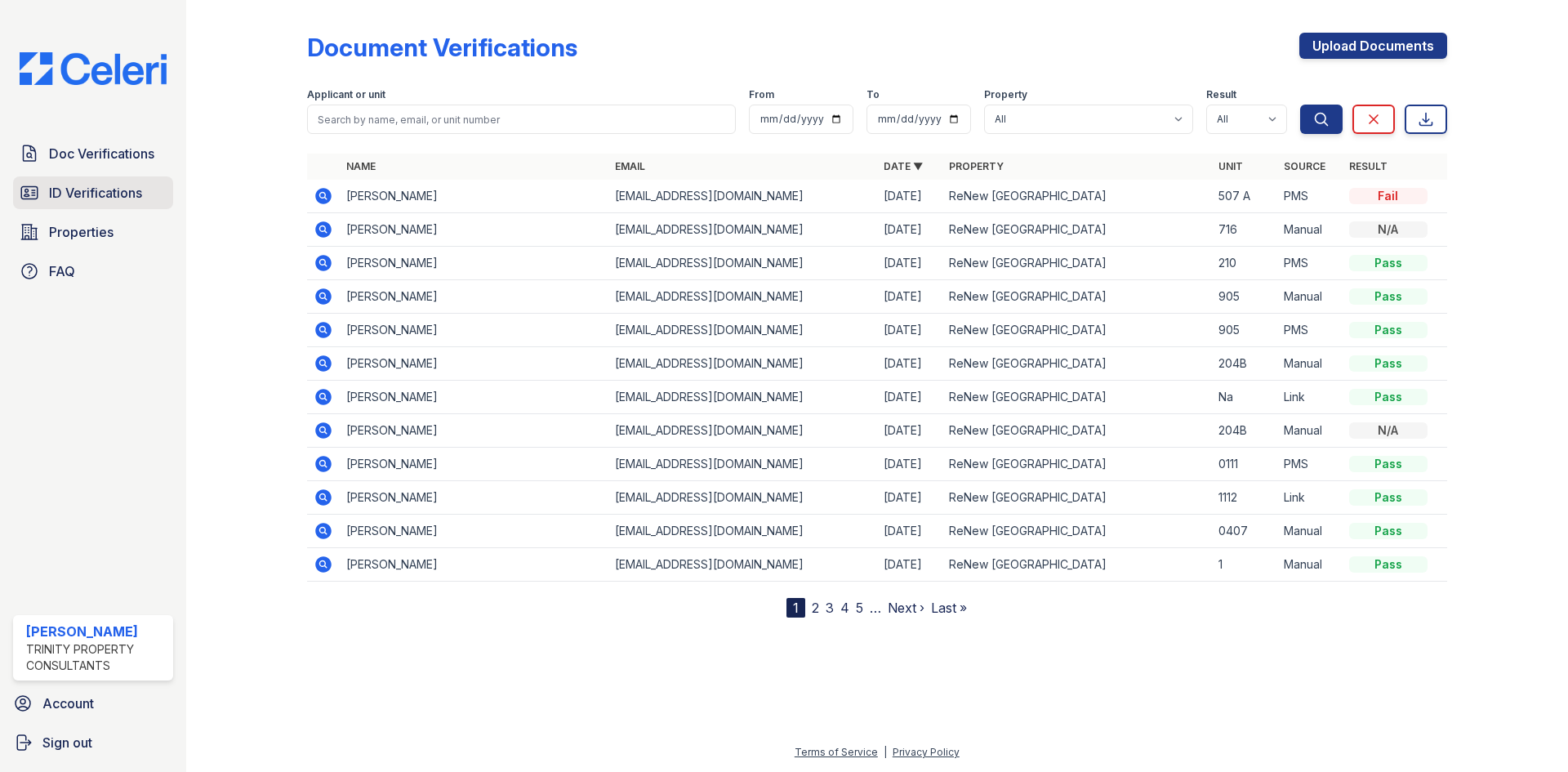
click at [99, 190] on span "ID Verifications" at bounding box center [95, 192] width 93 height 20
